Goal: Check status: Check status

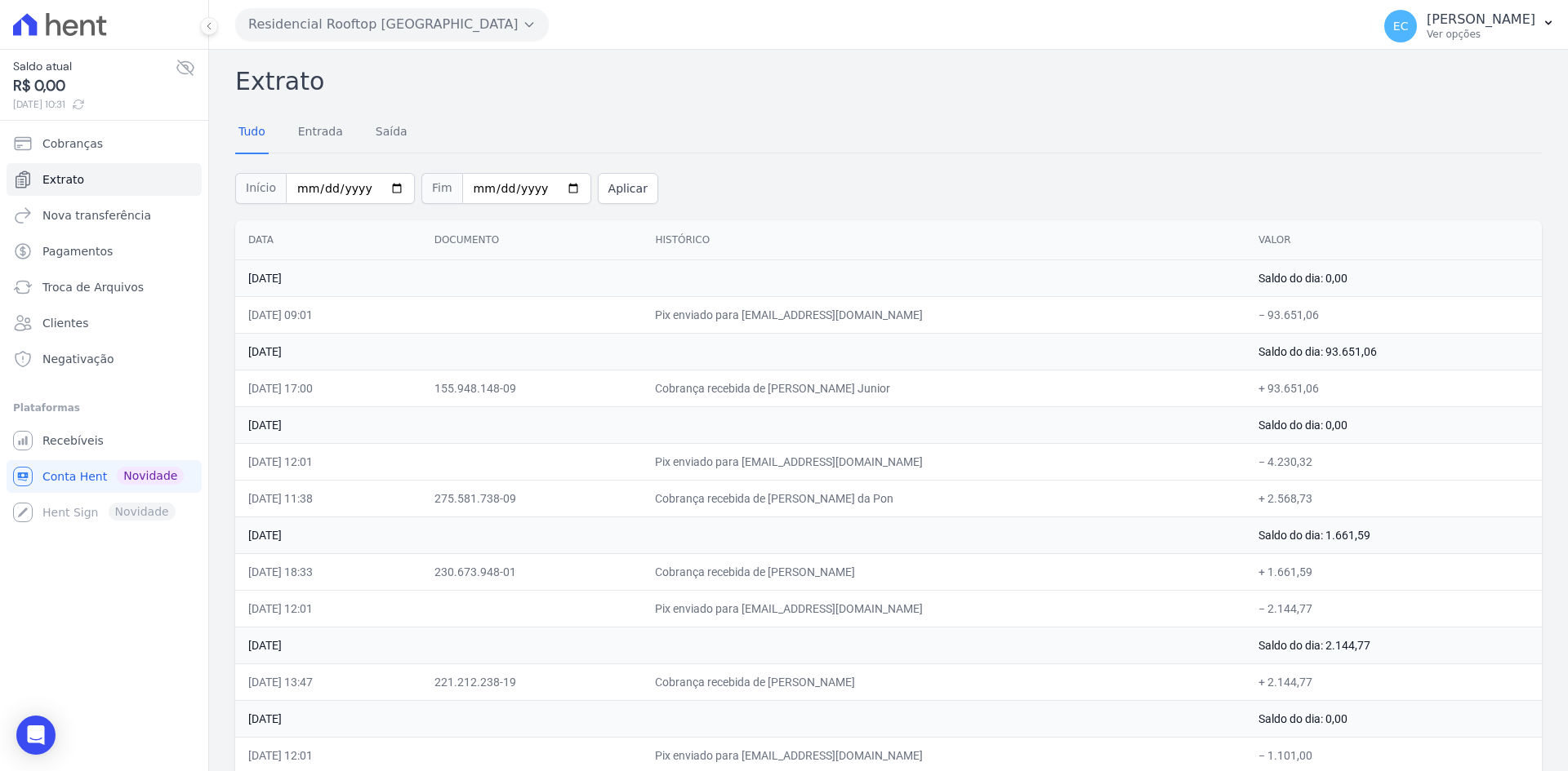
click at [320, 19] on button "Residencial Rooftop [GEOGRAPHIC_DATA]" at bounding box center [392, 24] width 313 height 32
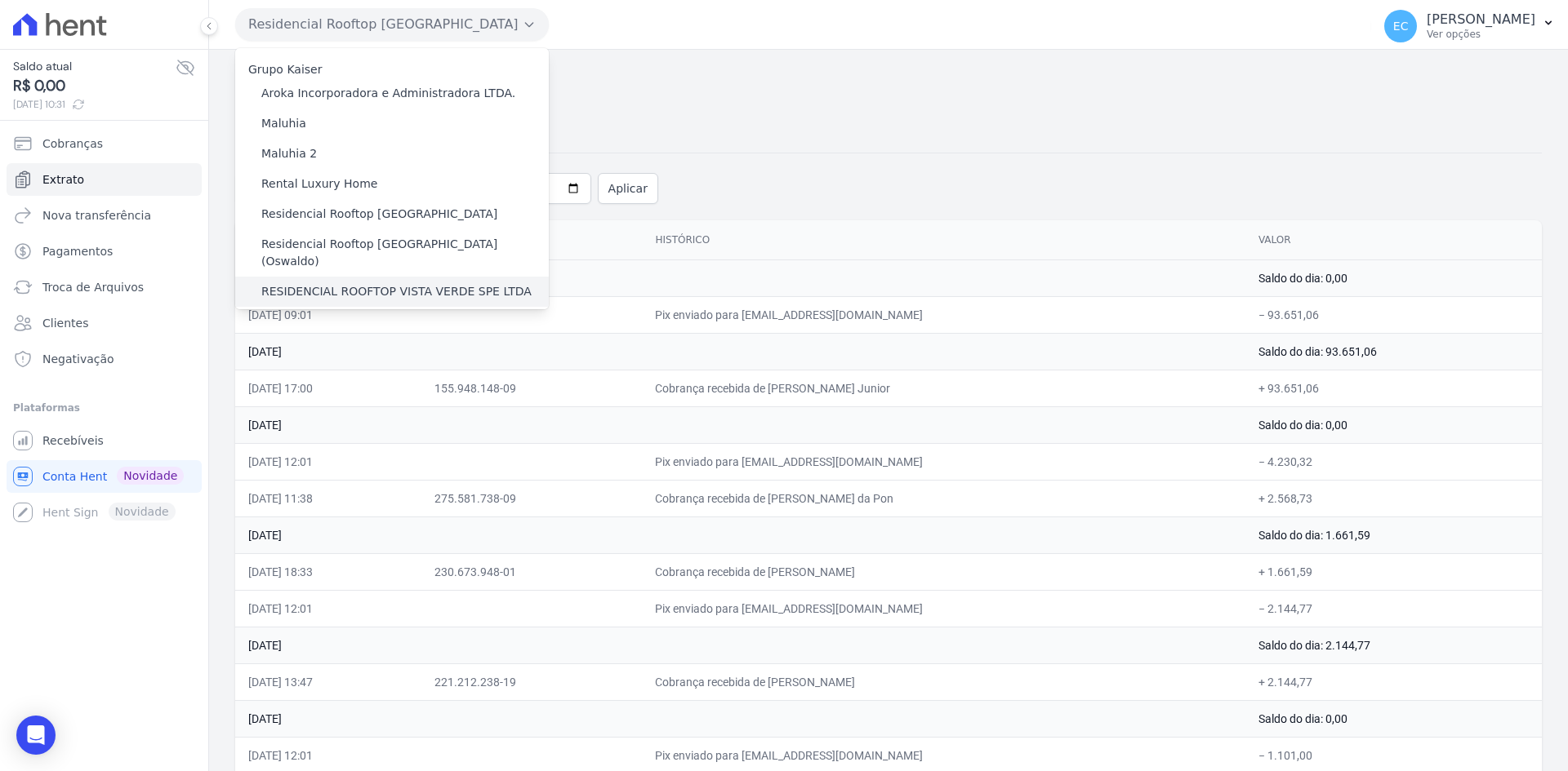
scroll to position [24, 0]
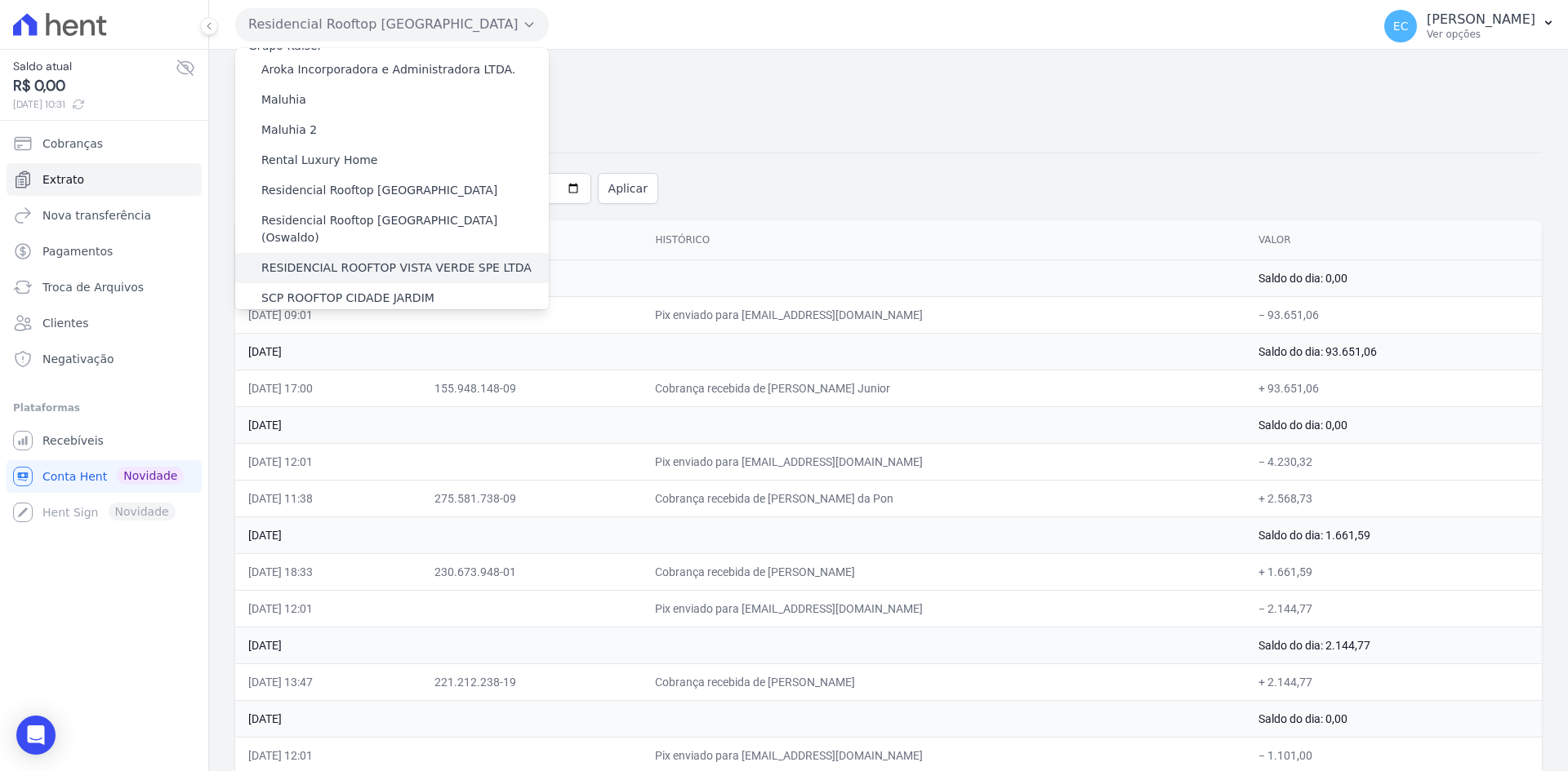
click at [402, 259] on label "RESIDENCIAL ROOFTOP VISTA VERDE SPE LTDA" at bounding box center [396, 268] width 270 height 17
click at [0, 0] on input "RESIDENCIAL ROOFTOP VISTA VERDE SPE LTDA" at bounding box center [0, 0] width 0 height 0
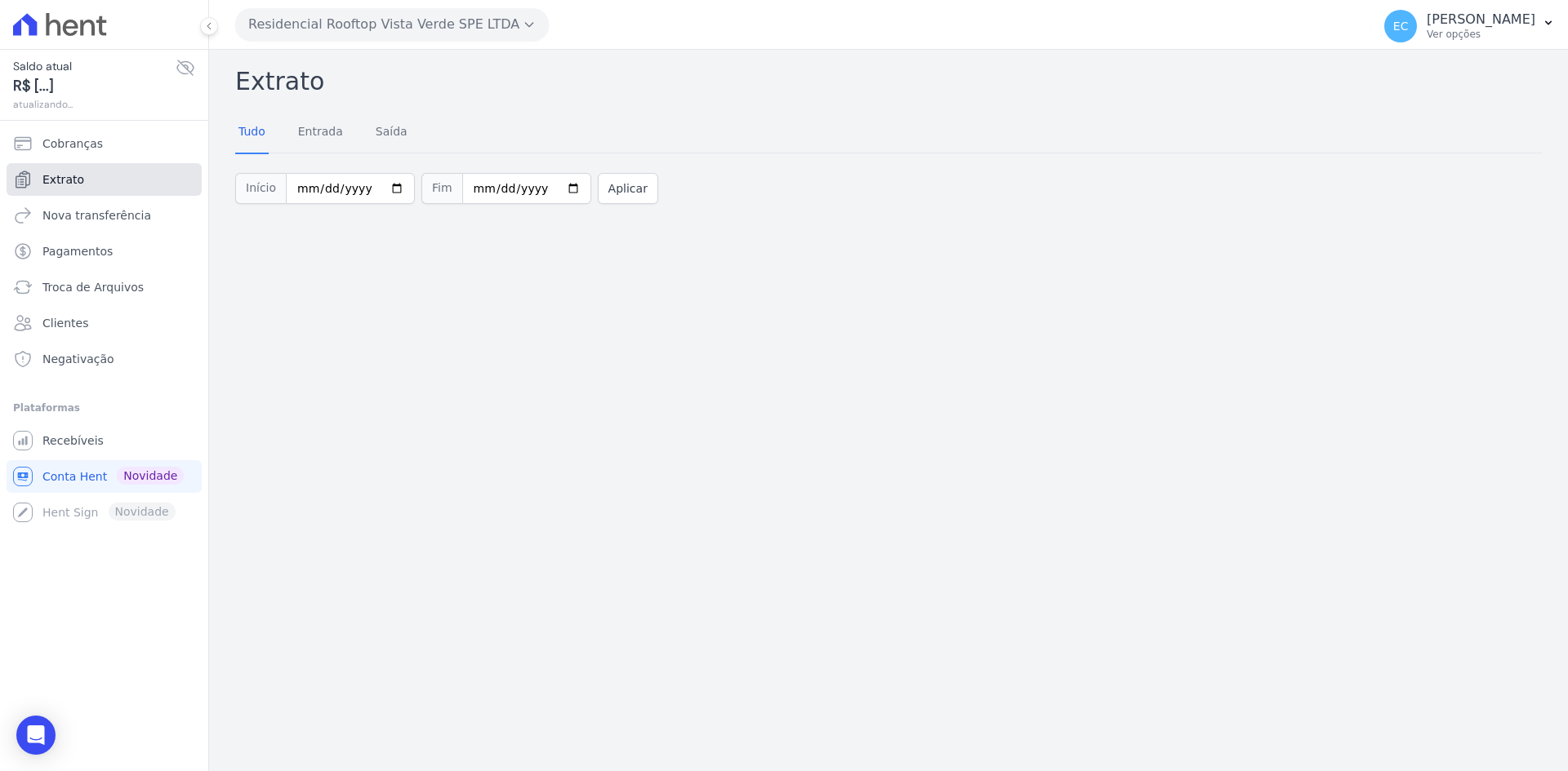
click at [72, 179] on span "Extrato" at bounding box center [63, 180] width 42 height 17
click at [355, 31] on button "Residencial Rooftop Vista Verde SPE LTDA" at bounding box center [392, 24] width 313 height 32
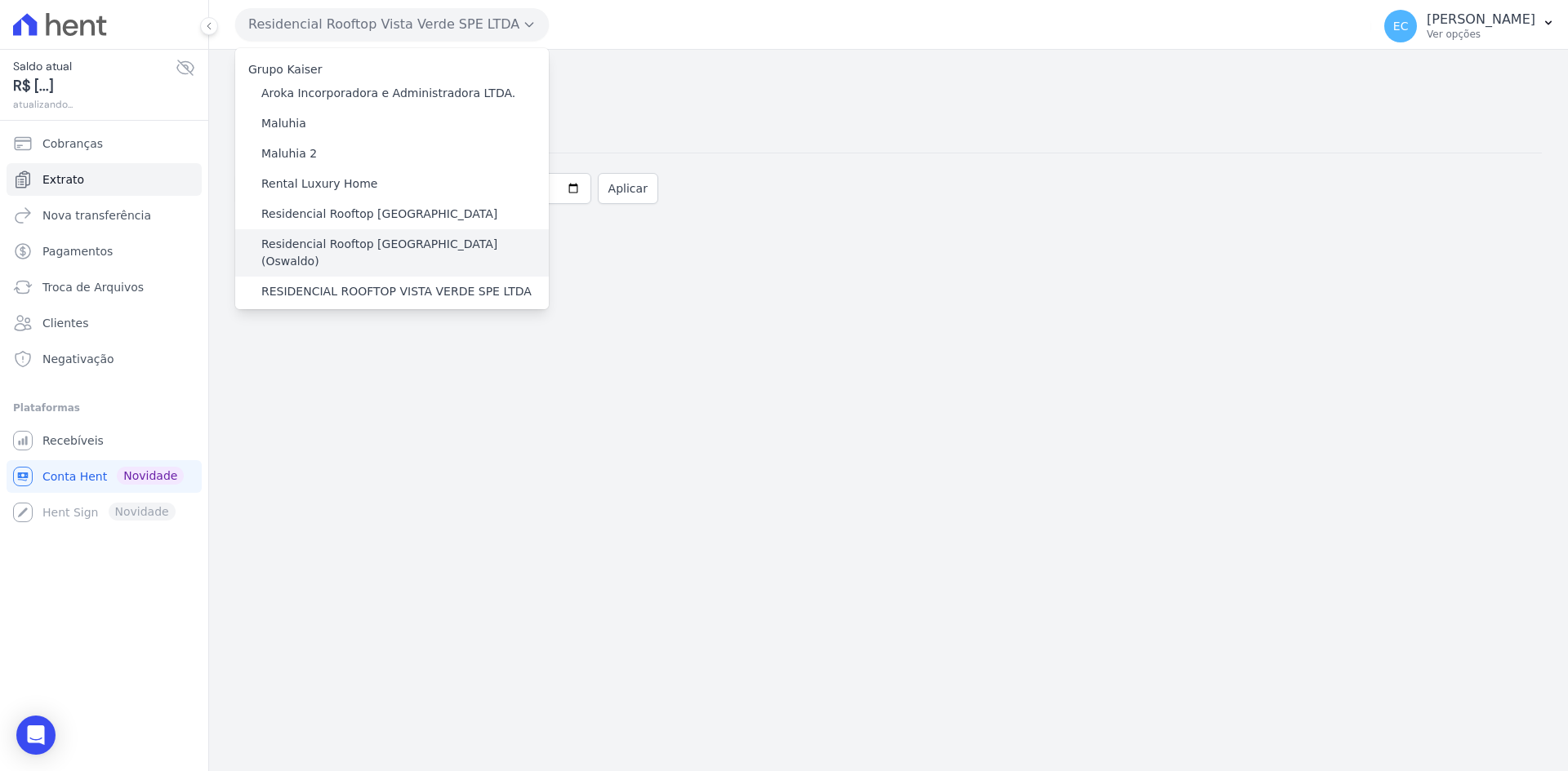
click at [398, 244] on label "Residencial Rooftop [GEOGRAPHIC_DATA] (Oswaldo)" at bounding box center [405, 252] width 287 height 34
click at [0, 0] on input "Residencial Rooftop [GEOGRAPHIC_DATA] (Oswaldo)" at bounding box center [0, 0] width 0 height 0
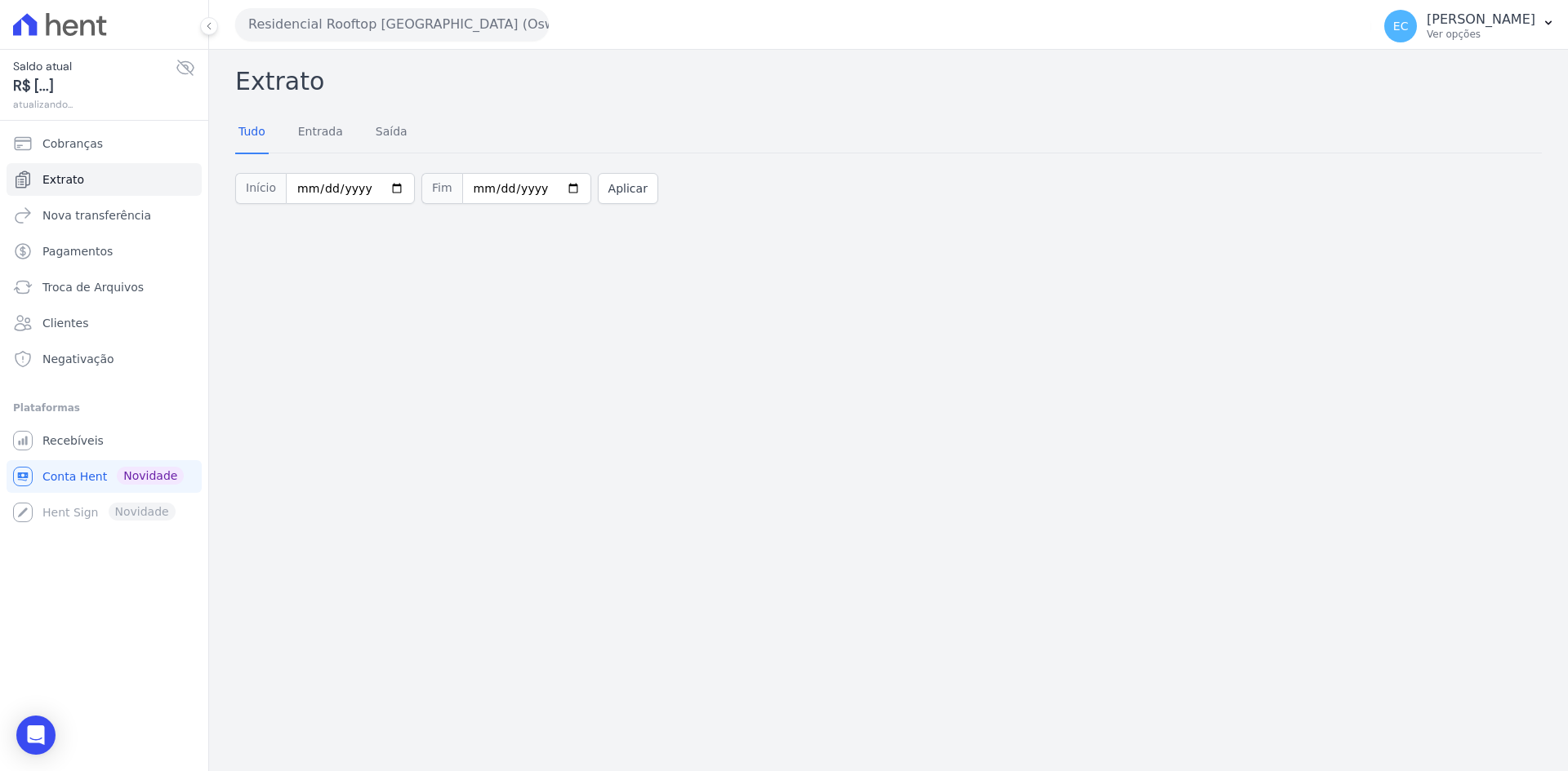
click at [393, 27] on button "Residencial Rooftop [GEOGRAPHIC_DATA] (Oswaldo)" at bounding box center [392, 24] width 313 height 32
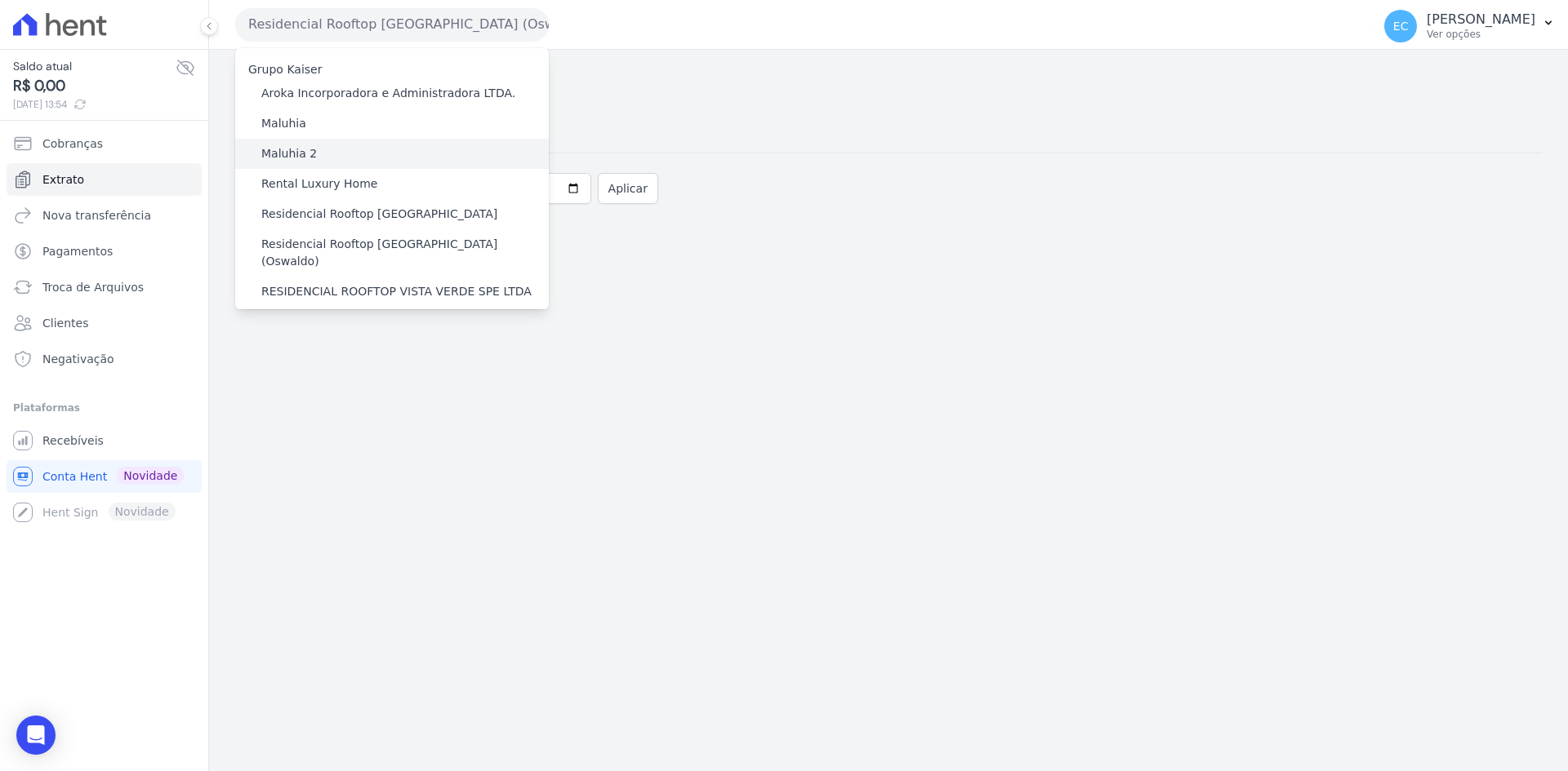
click at [334, 167] on div "Maluhia 2" at bounding box center [392, 154] width 313 height 31
click at [305, 158] on label "Maluhia 2" at bounding box center [289, 154] width 56 height 17
click at [0, 0] on input "Maluhia 2" at bounding box center [0, 0] width 0 height 0
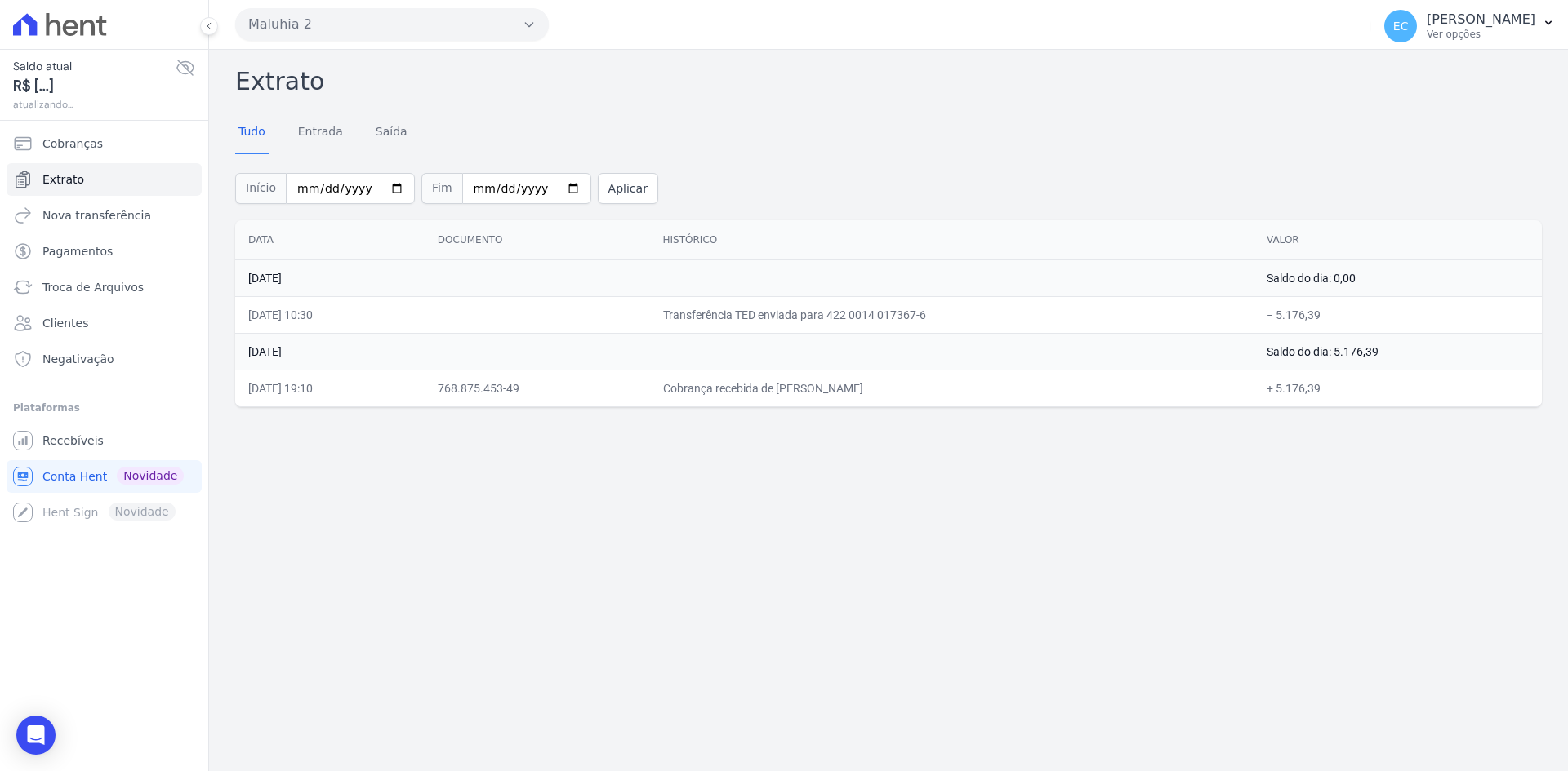
click at [297, 13] on button "Maluhia 2" at bounding box center [392, 24] width 313 height 32
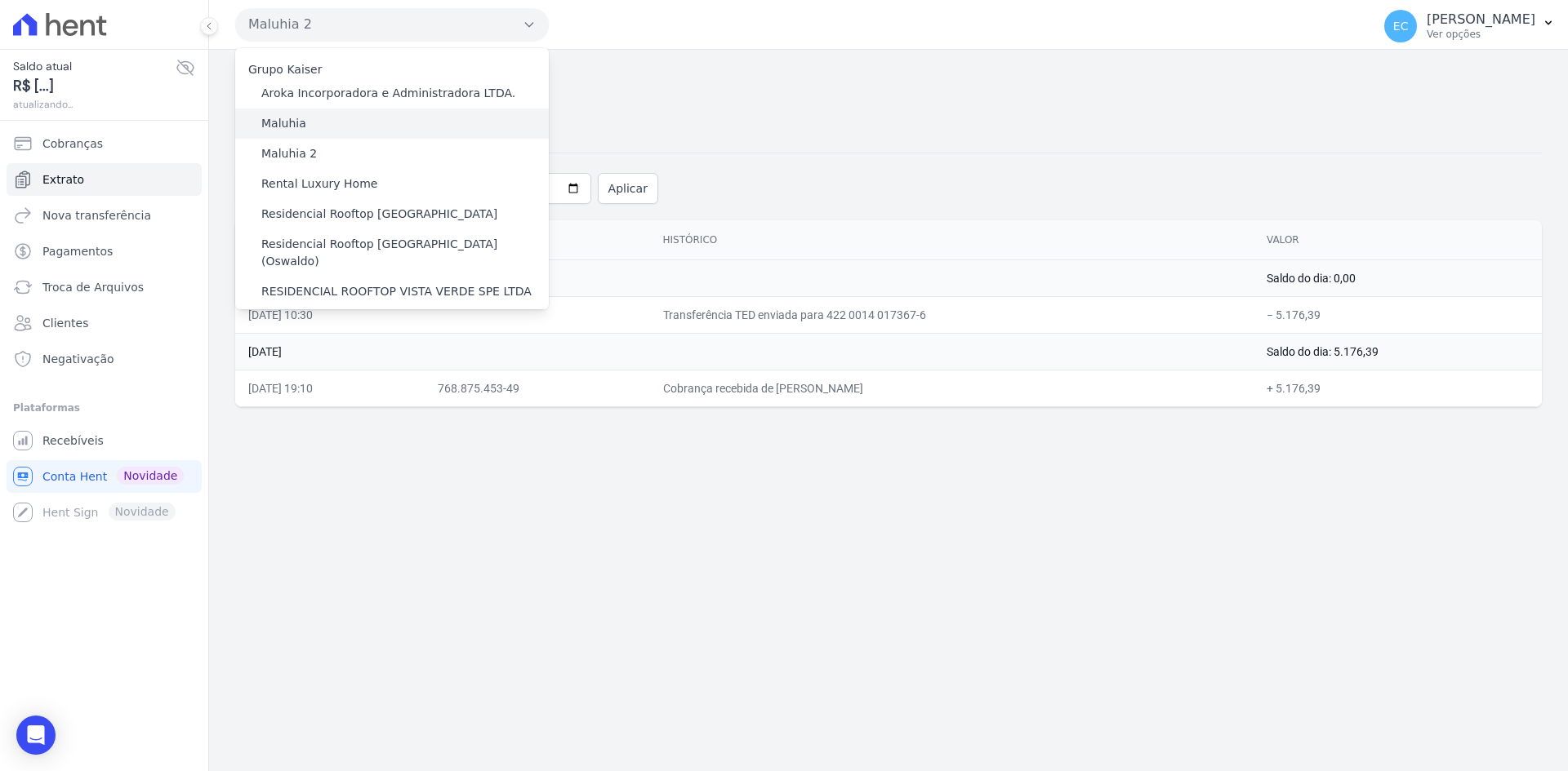
click at [294, 119] on label "Maluhia" at bounding box center [284, 123] width 45 height 17
click at [0, 0] on input "Maluhia" at bounding box center [0, 0] width 0 height 0
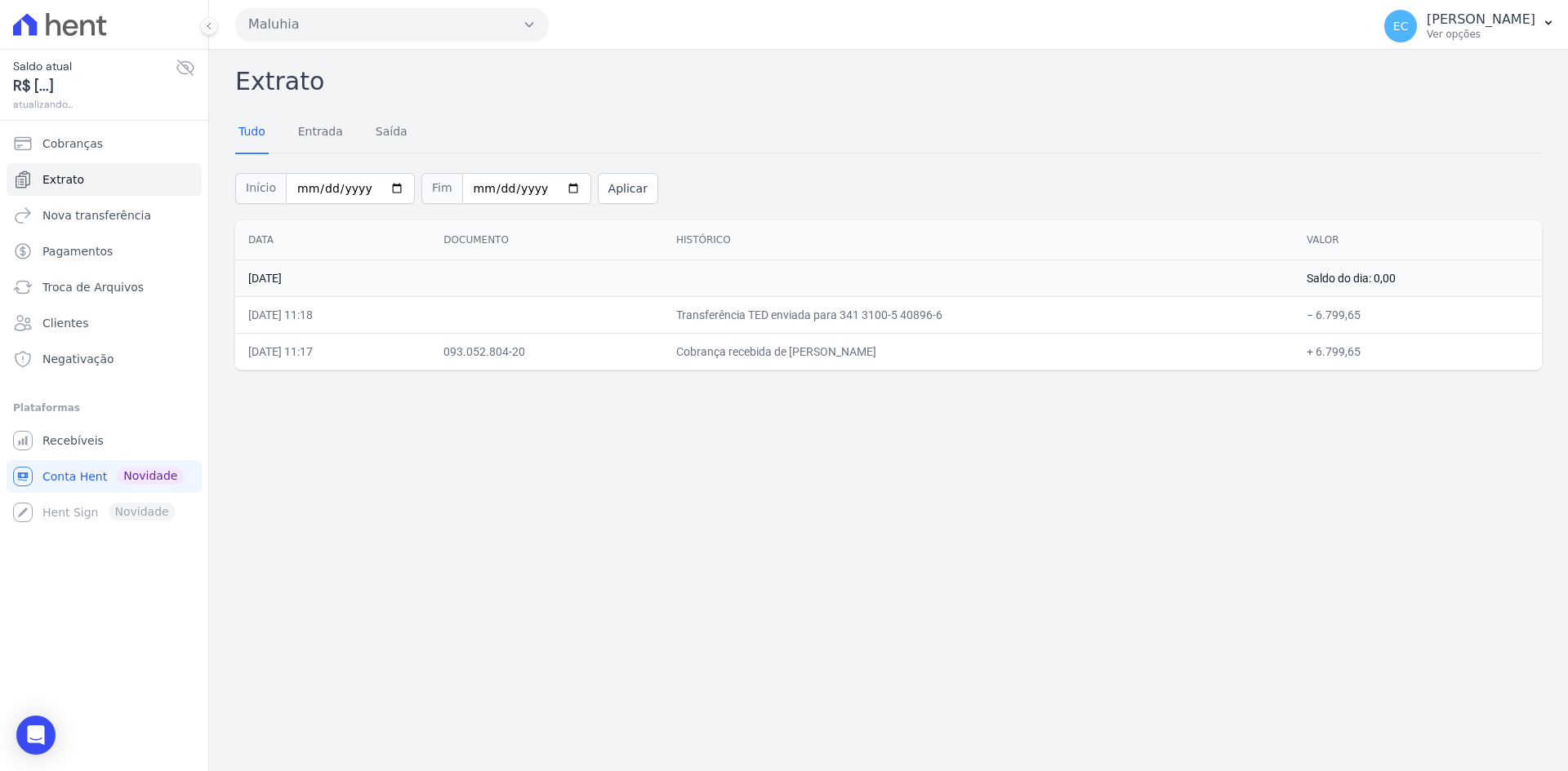
click at [267, 31] on button "Maluhia" at bounding box center [392, 24] width 313 height 32
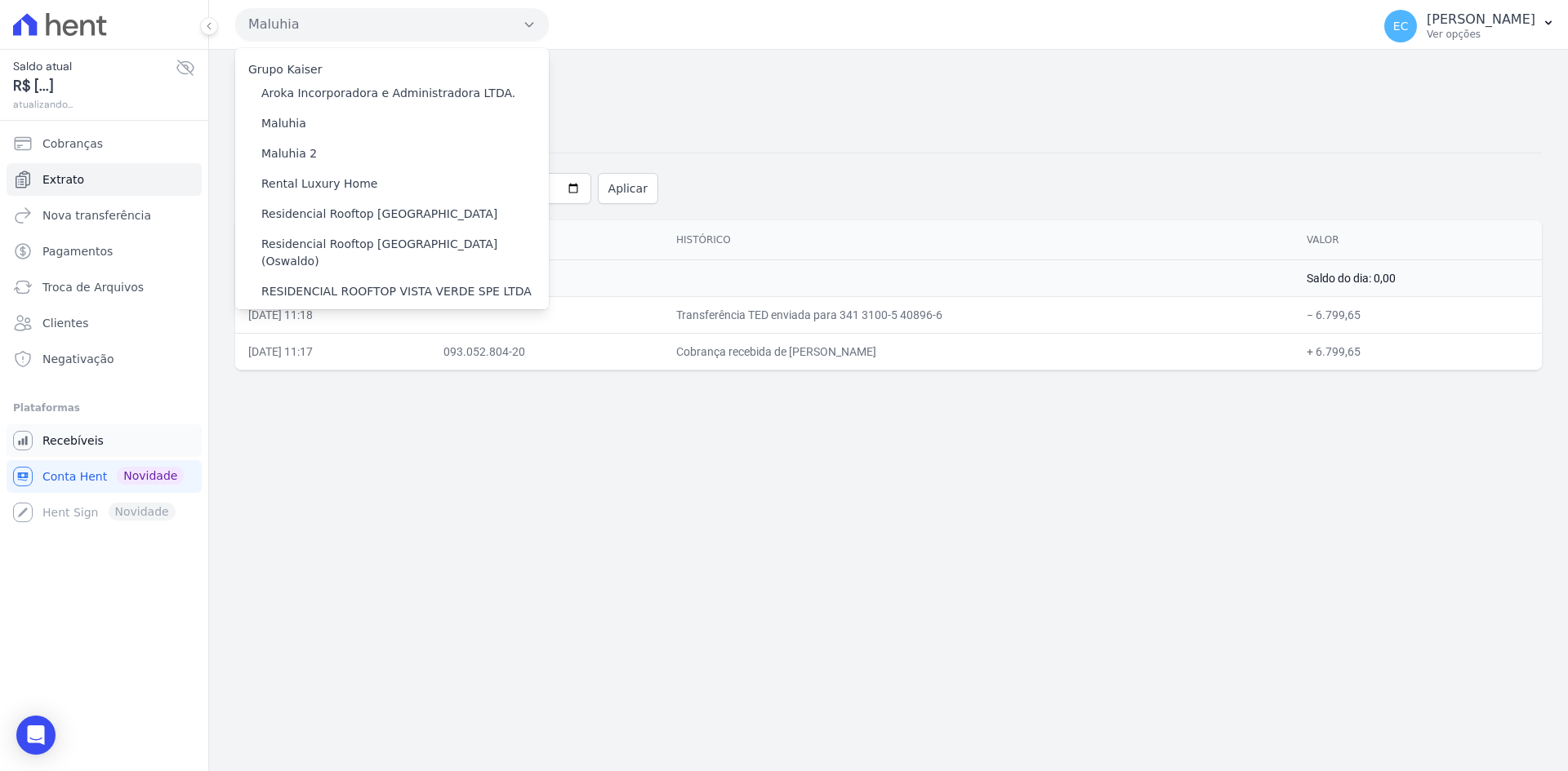
click at [153, 440] on link "Recebíveis" at bounding box center [104, 440] width 195 height 32
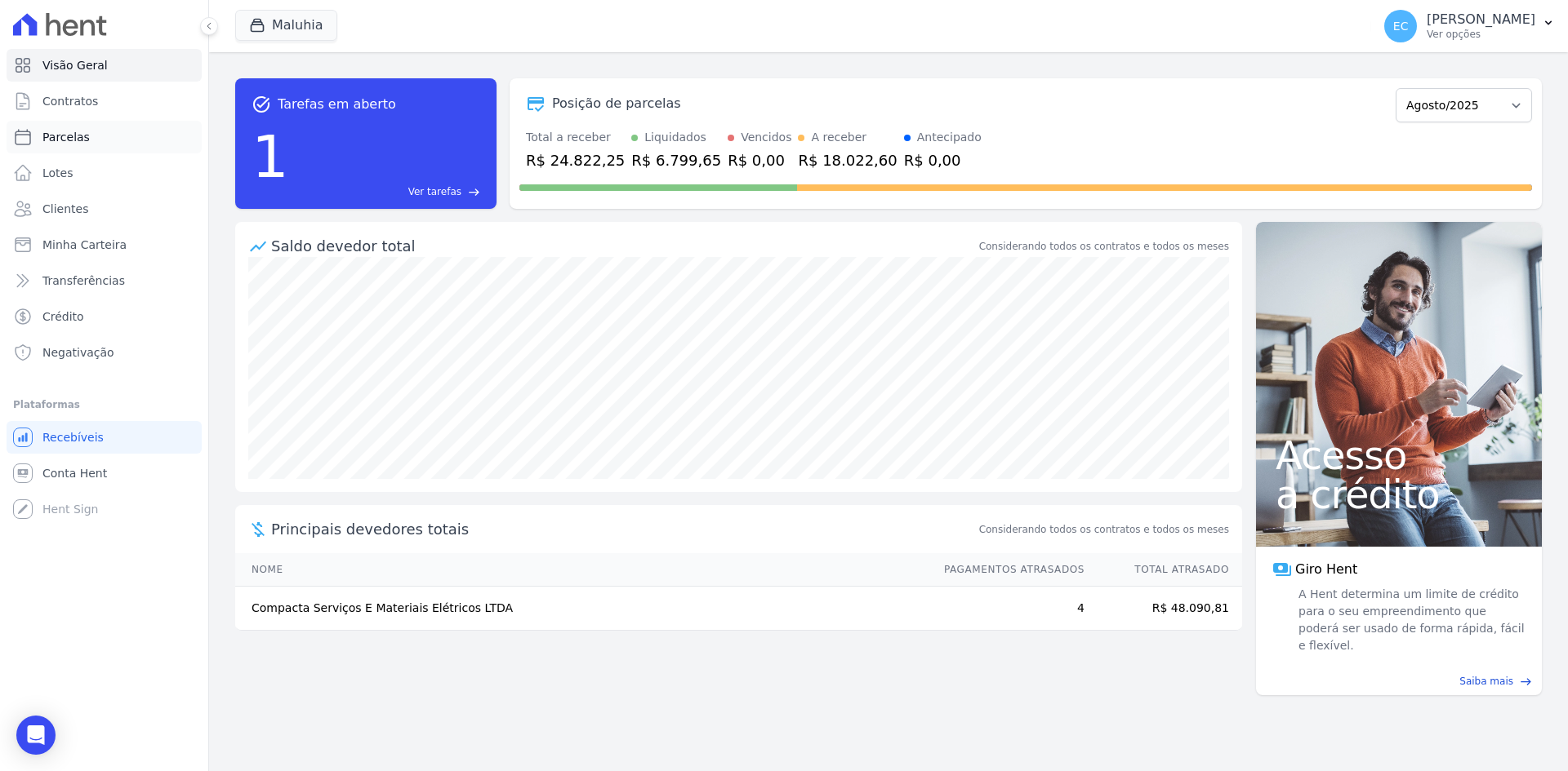
click at [85, 134] on link "Parcelas" at bounding box center [104, 136] width 195 height 32
select select
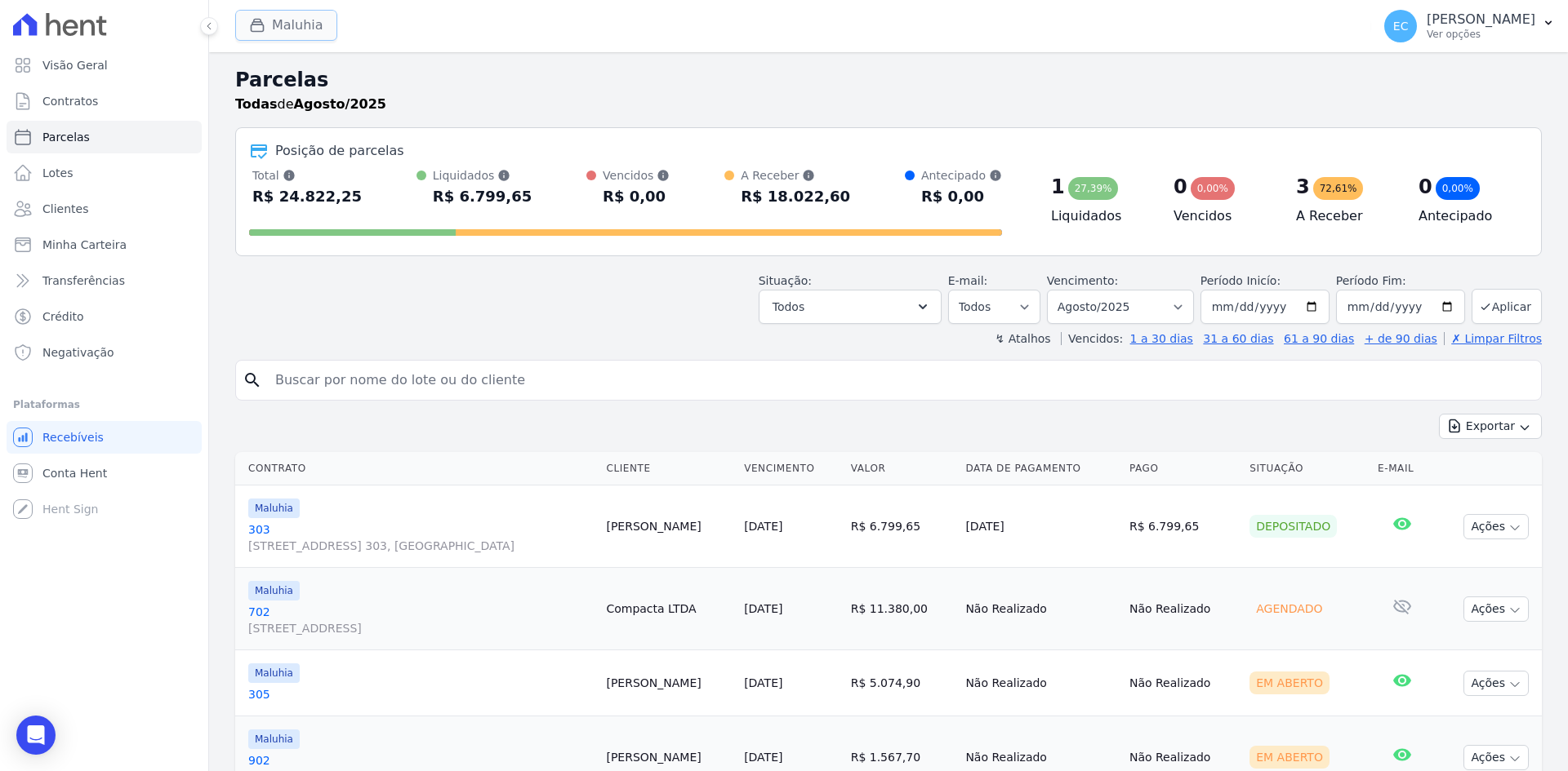
click at [251, 36] on button "Maluhia" at bounding box center [287, 25] width 102 height 31
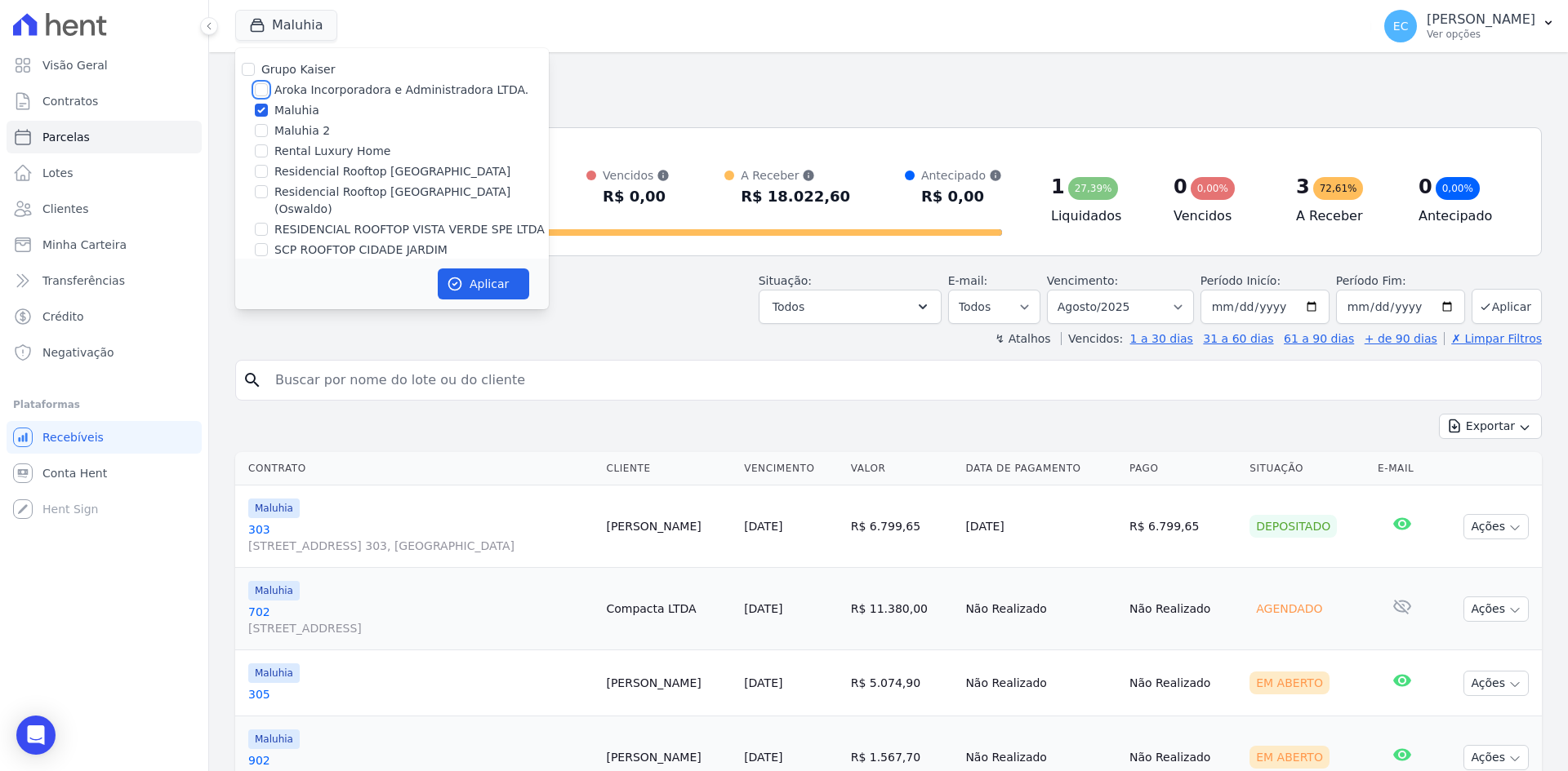
click at [260, 92] on input "Aroka Incorporadora e Administradora LTDA." at bounding box center [261, 90] width 13 height 13
checkbox input "true"
click at [260, 105] on input "Maluhia" at bounding box center [261, 110] width 13 height 13
checkbox input "false"
click at [462, 279] on icon "button" at bounding box center [455, 284] width 17 height 17
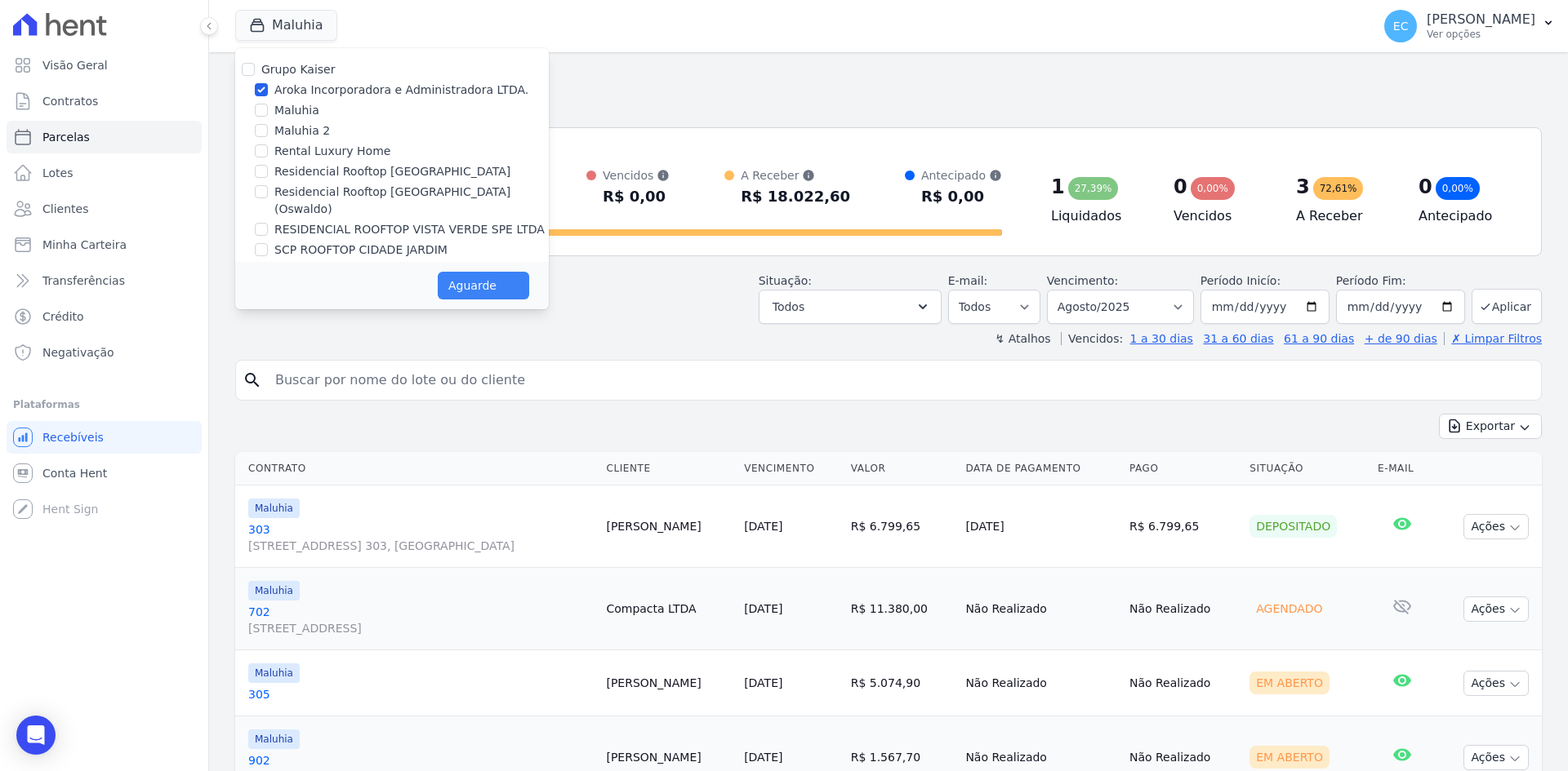
select select
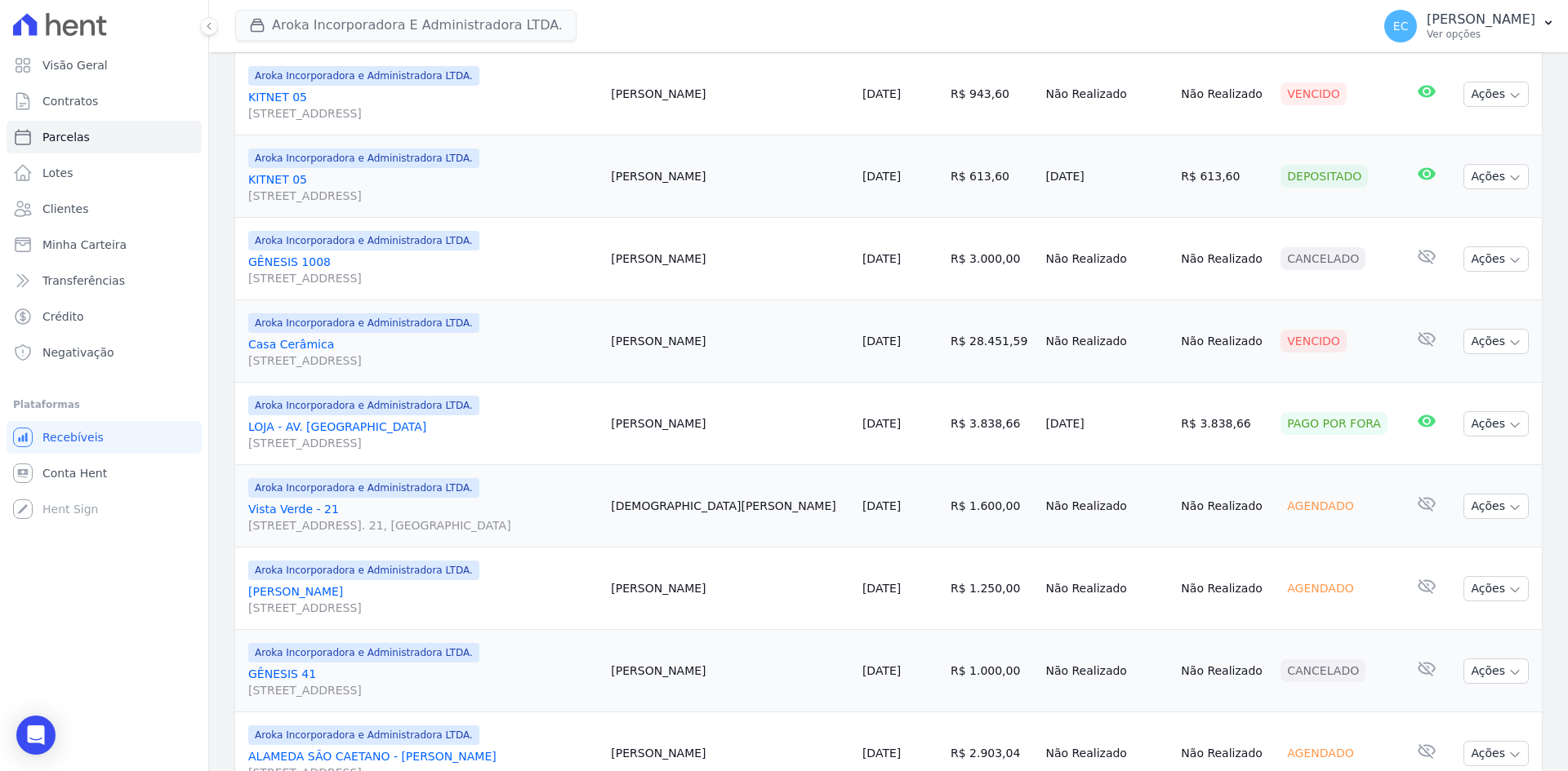
scroll to position [898, 0]
